Goal: Task Accomplishment & Management: Manage account settings

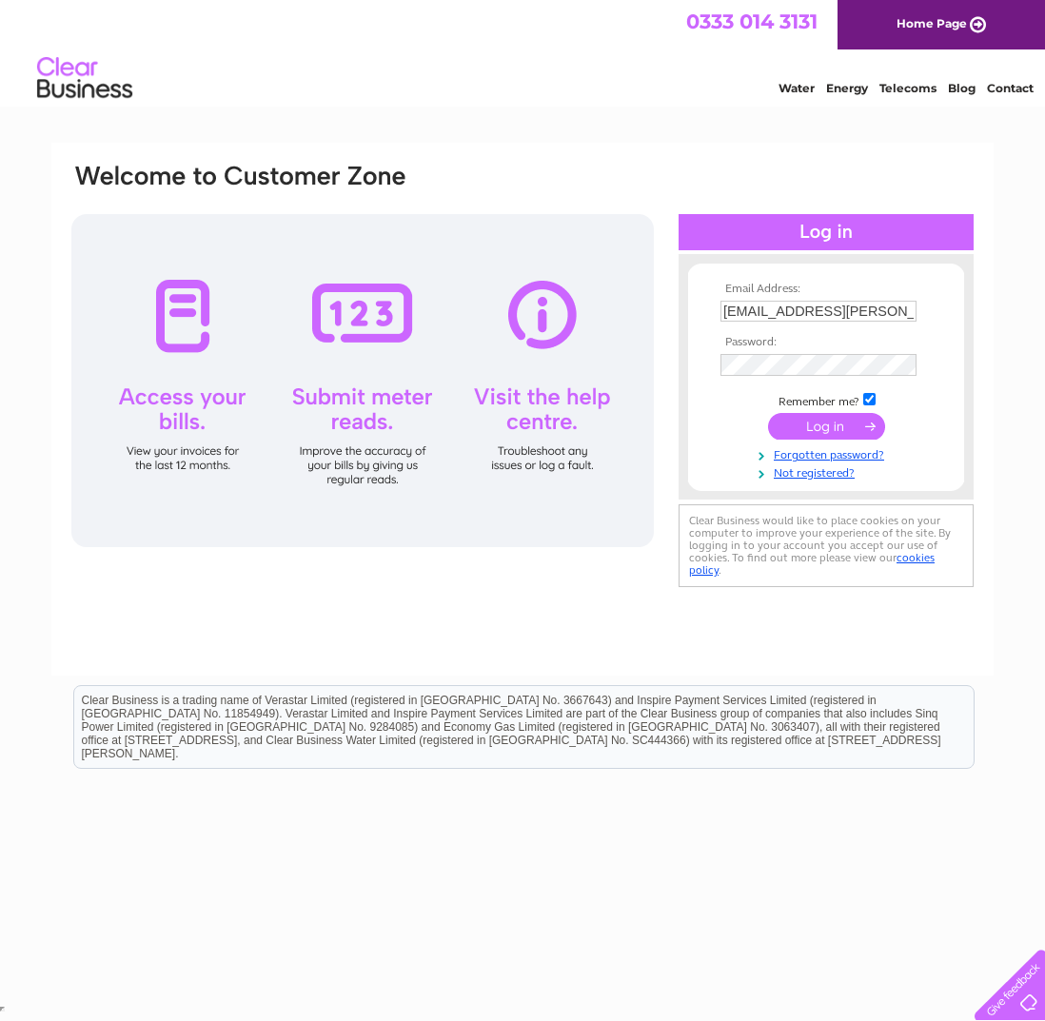
type input "[EMAIL_ADDRESS][PERSON_NAME][DOMAIN_NAME]"
click at [823, 422] on input "submit" at bounding box center [826, 428] width 117 height 27
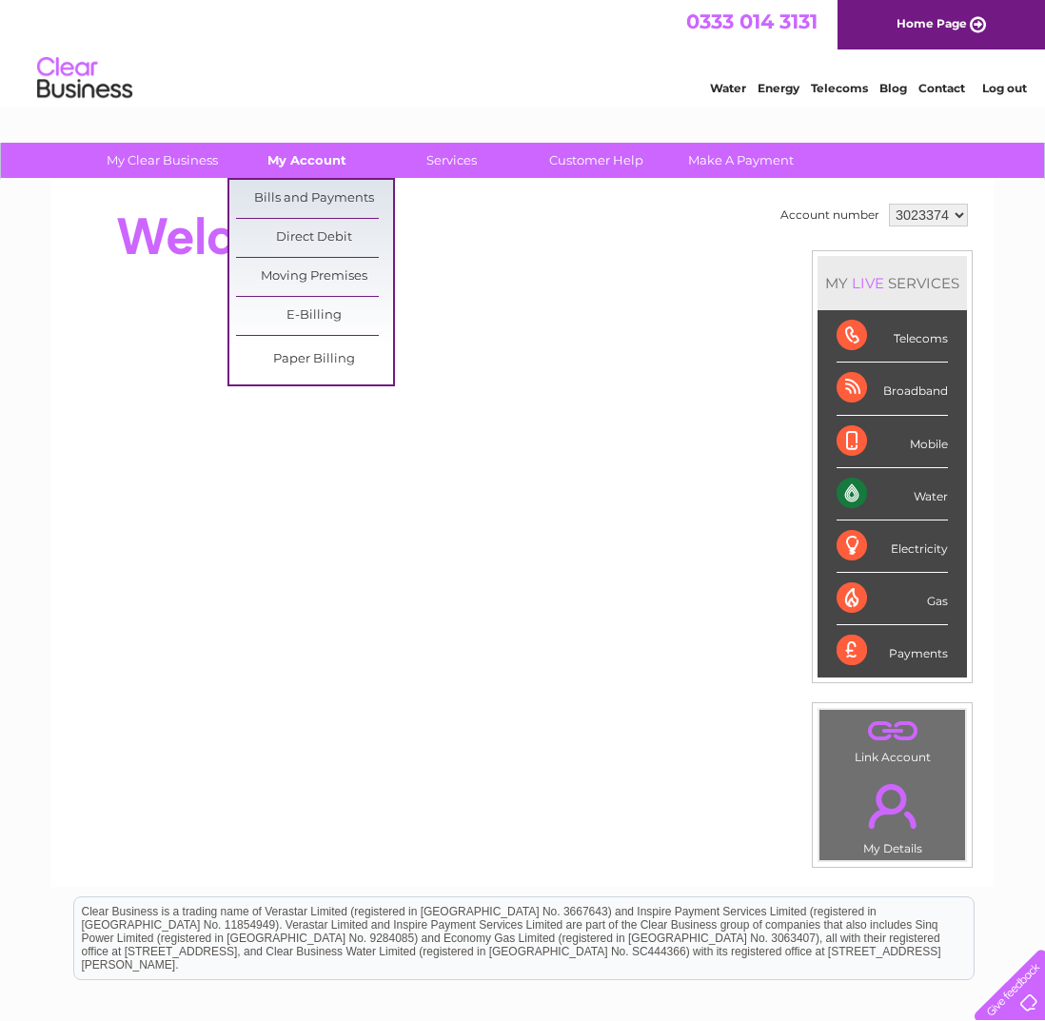
scroll to position [1, 0]
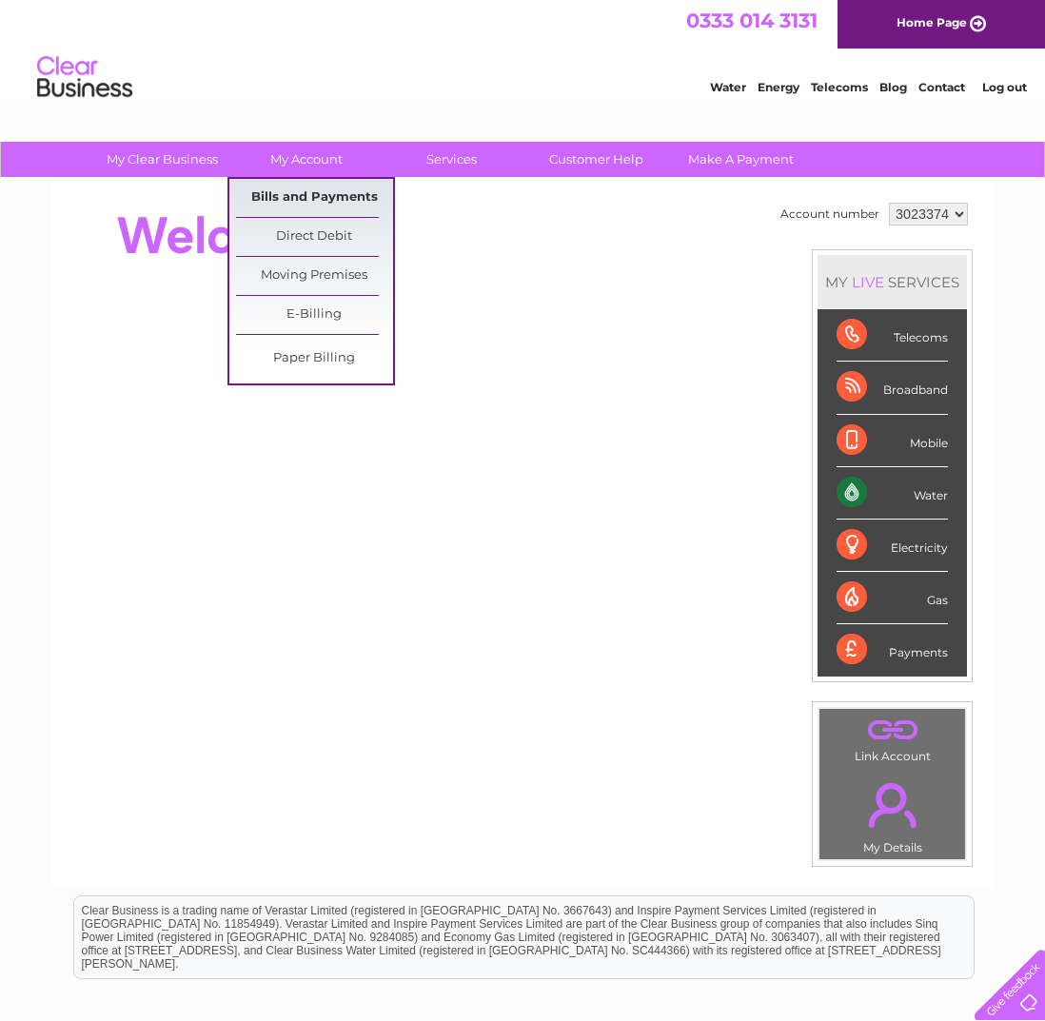
click at [329, 199] on link "Bills and Payments" at bounding box center [314, 198] width 157 height 38
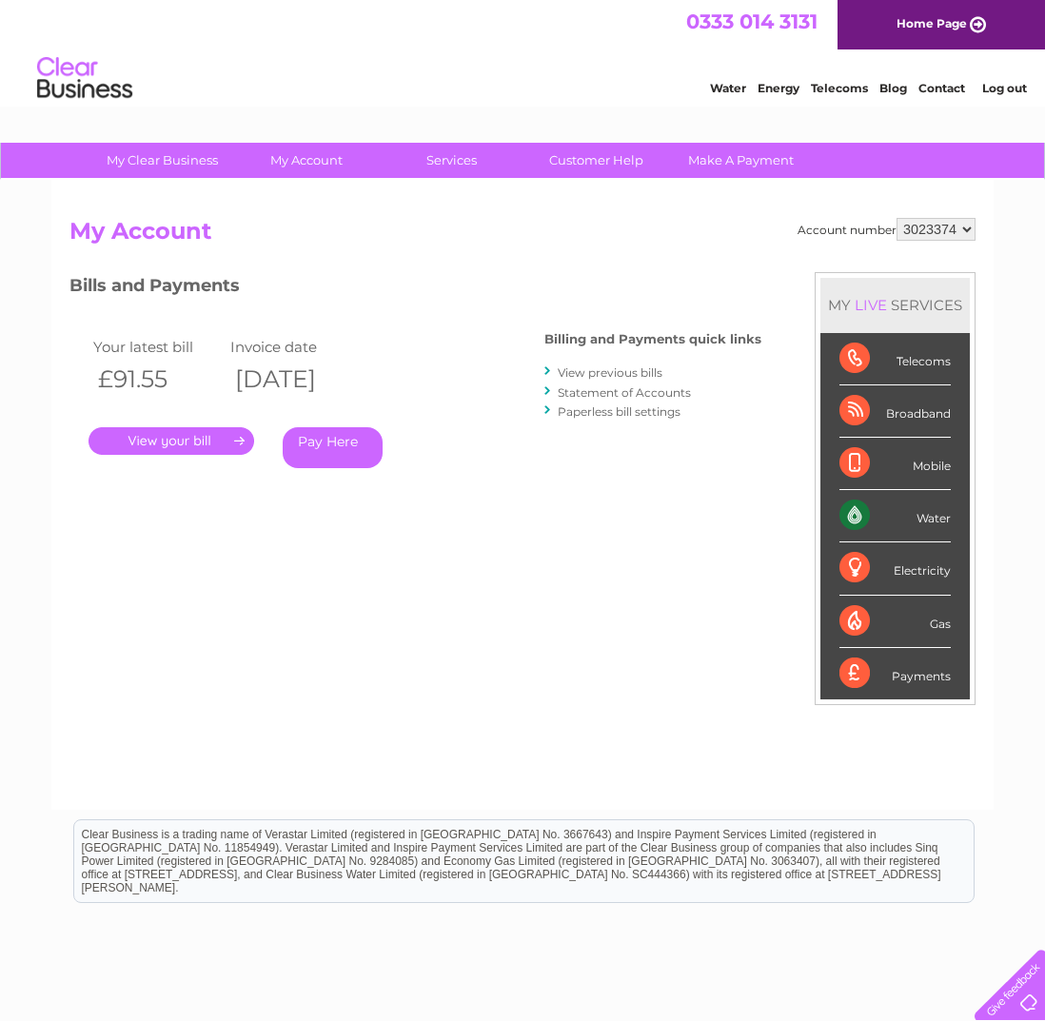
click at [628, 375] on link "View previous bills" at bounding box center [610, 373] width 105 height 14
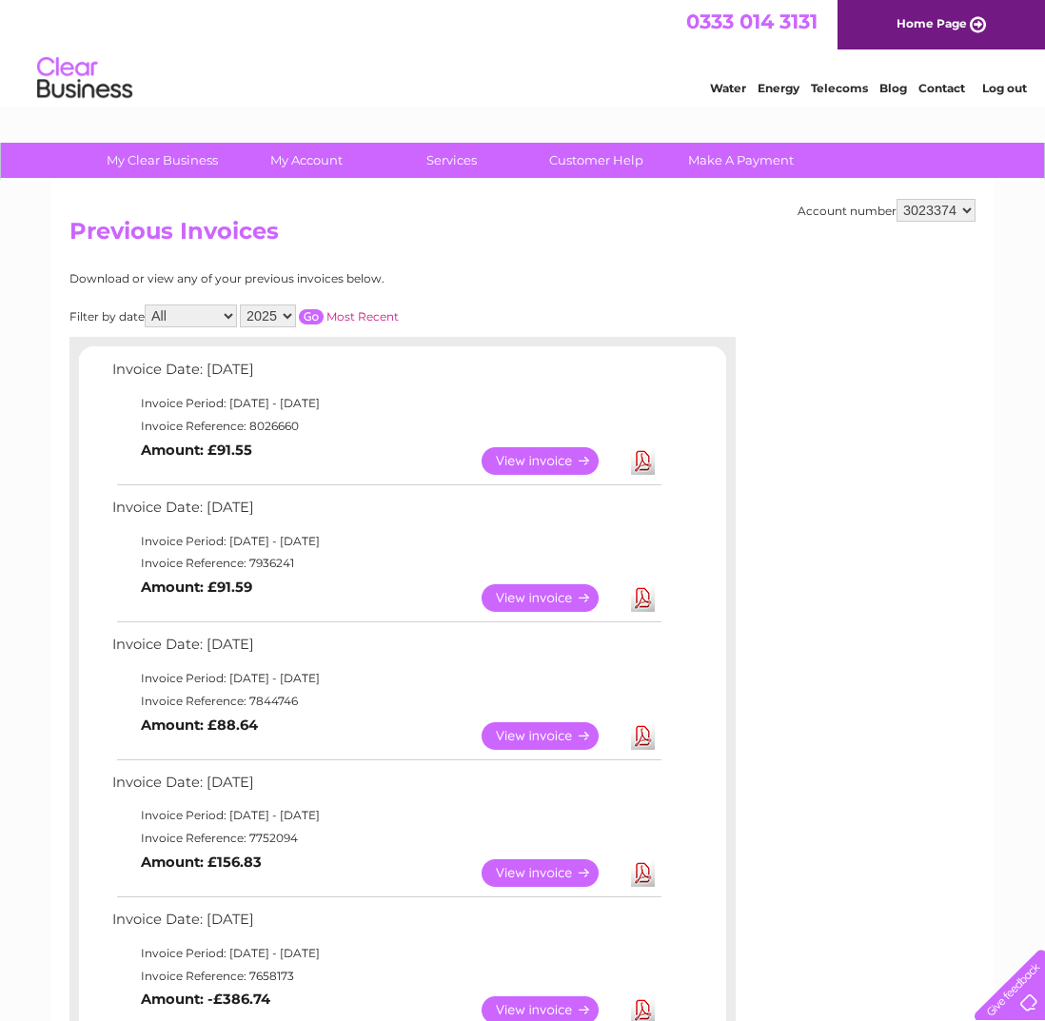
click at [533, 460] on link "View" at bounding box center [552, 461] width 140 height 28
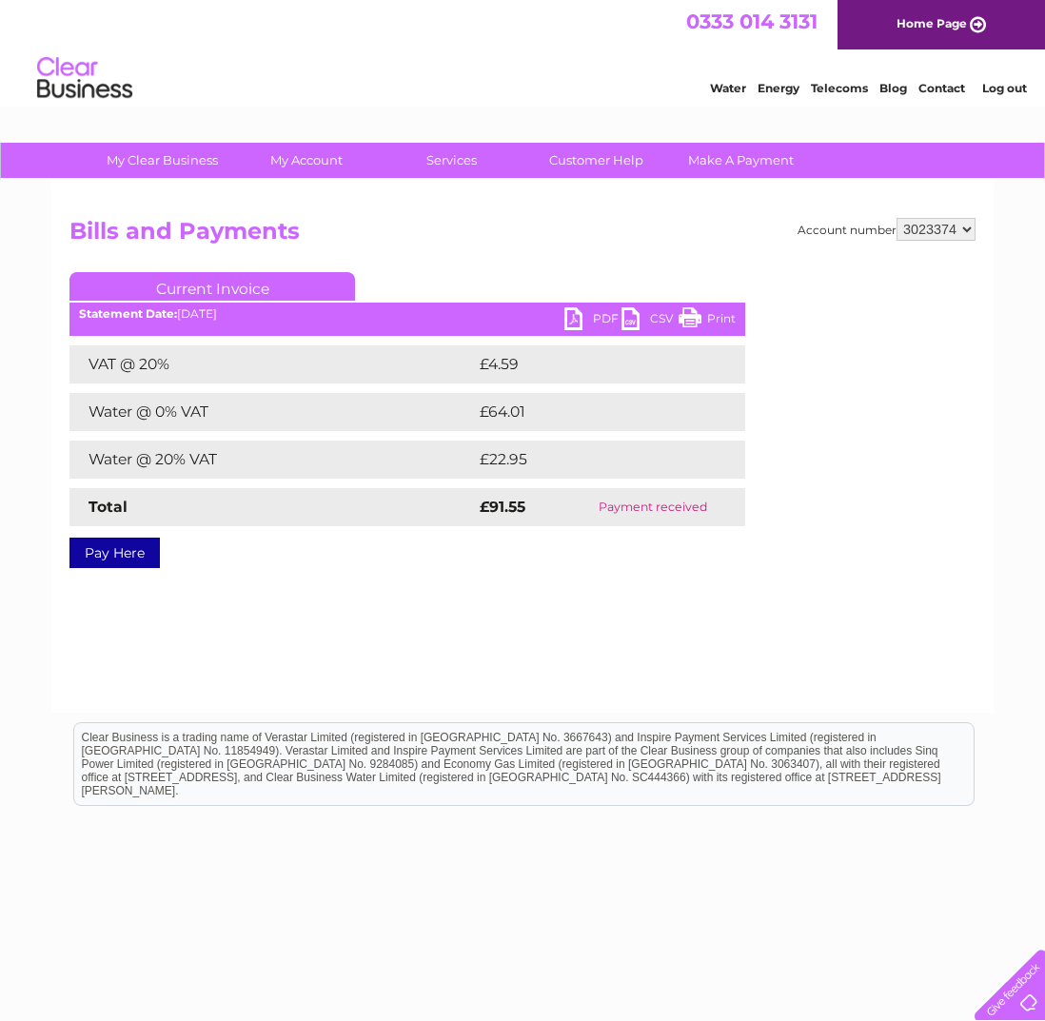
click at [593, 318] on link "PDF" at bounding box center [592, 321] width 57 height 28
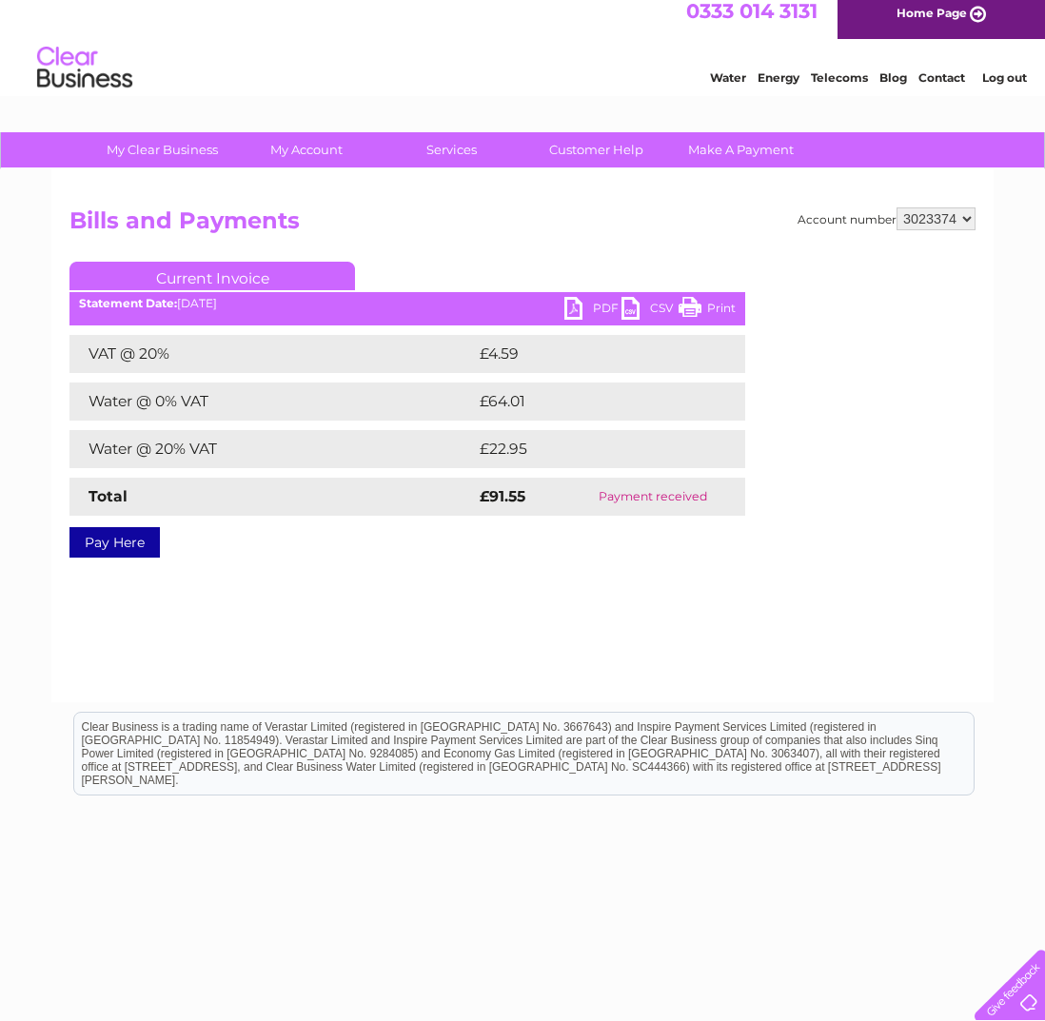
scroll to position [10, 0]
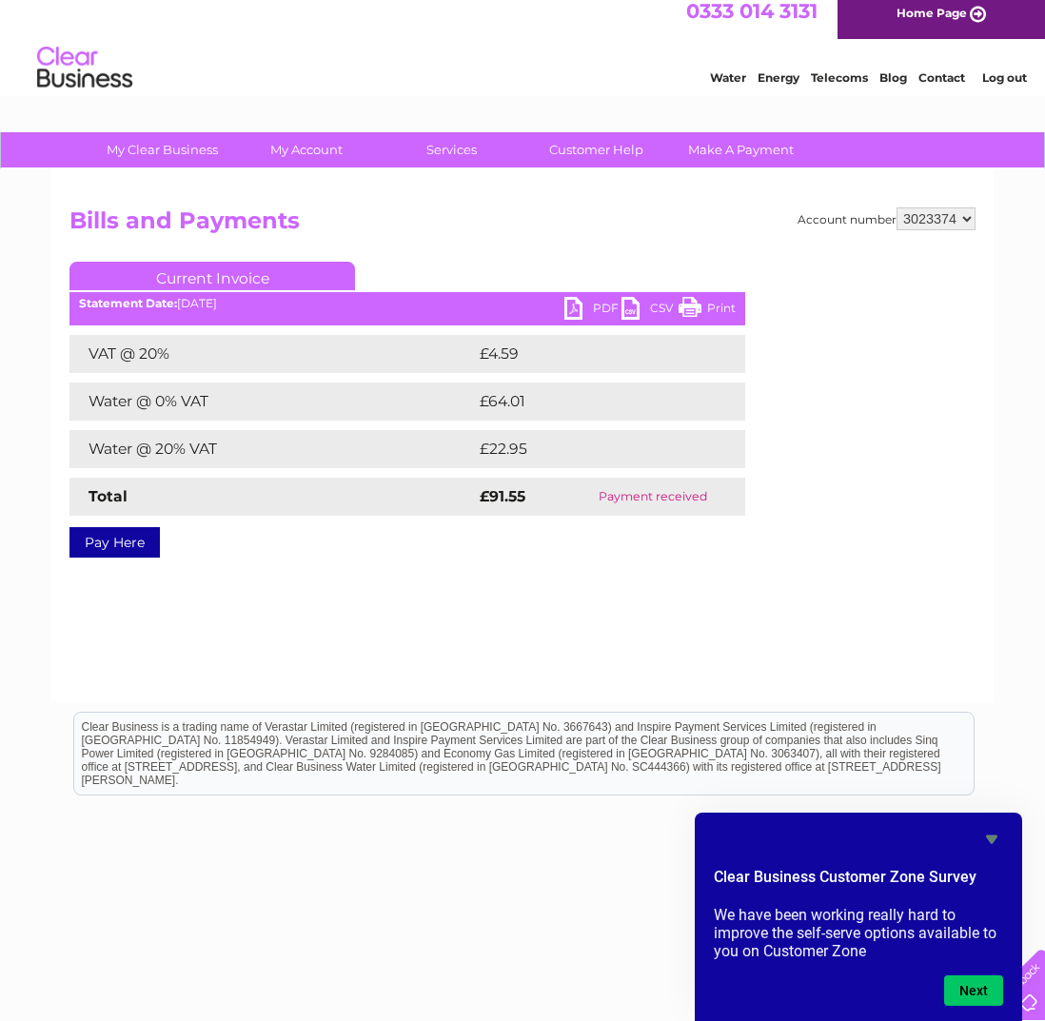
drag, startPoint x: 619, startPoint y: 12, endPoint x: 678, endPoint y: -5, distance: 61.5
click at [620, 12] on div "0333 014 3131 Home Page" at bounding box center [522, 15] width 1045 height 50
